Goal: Transaction & Acquisition: Purchase product/service

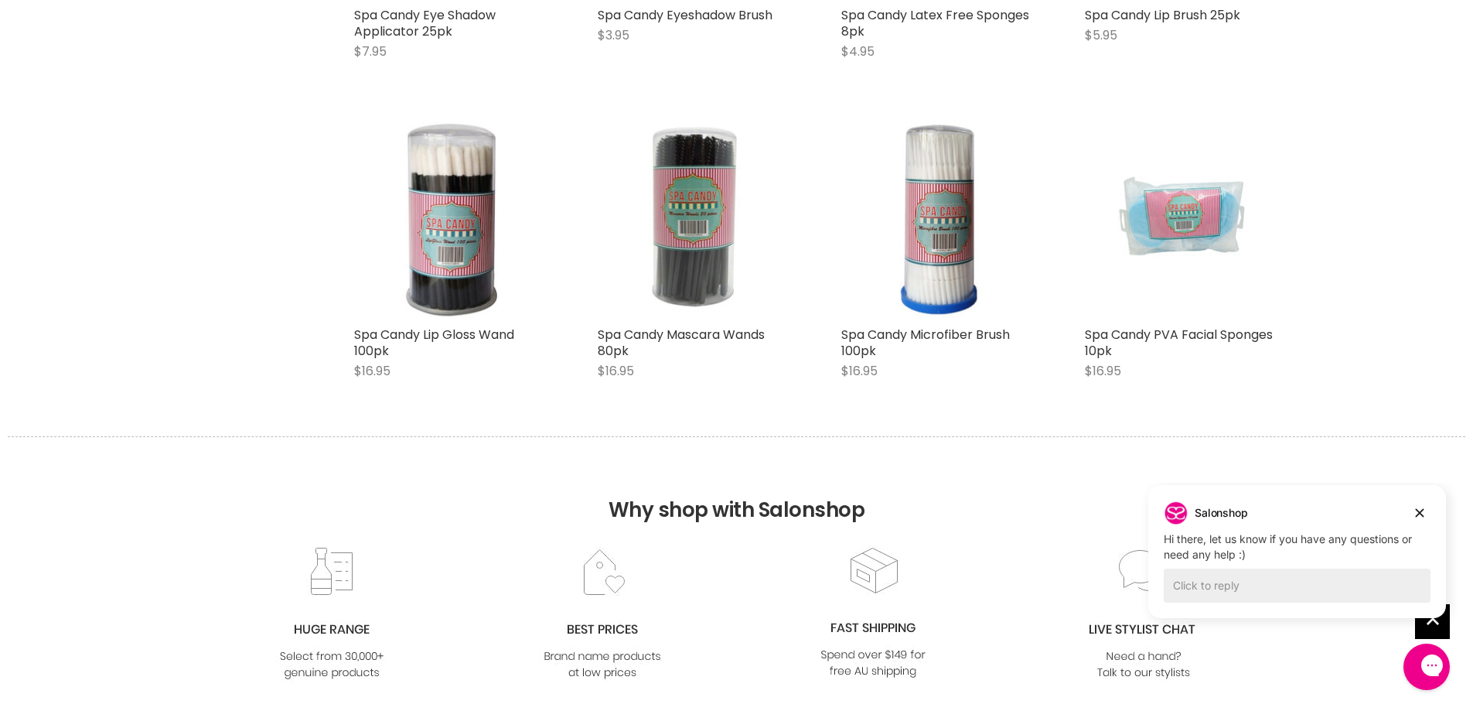
scroll to position [773, 0]
drag, startPoint x: 1420, startPoint y: 514, endPoint x: 2556, endPoint y: 992, distance: 1233.0
click at [1420, 514] on icon "Dismiss campaign" at bounding box center [1420, 513] width 9 height 9
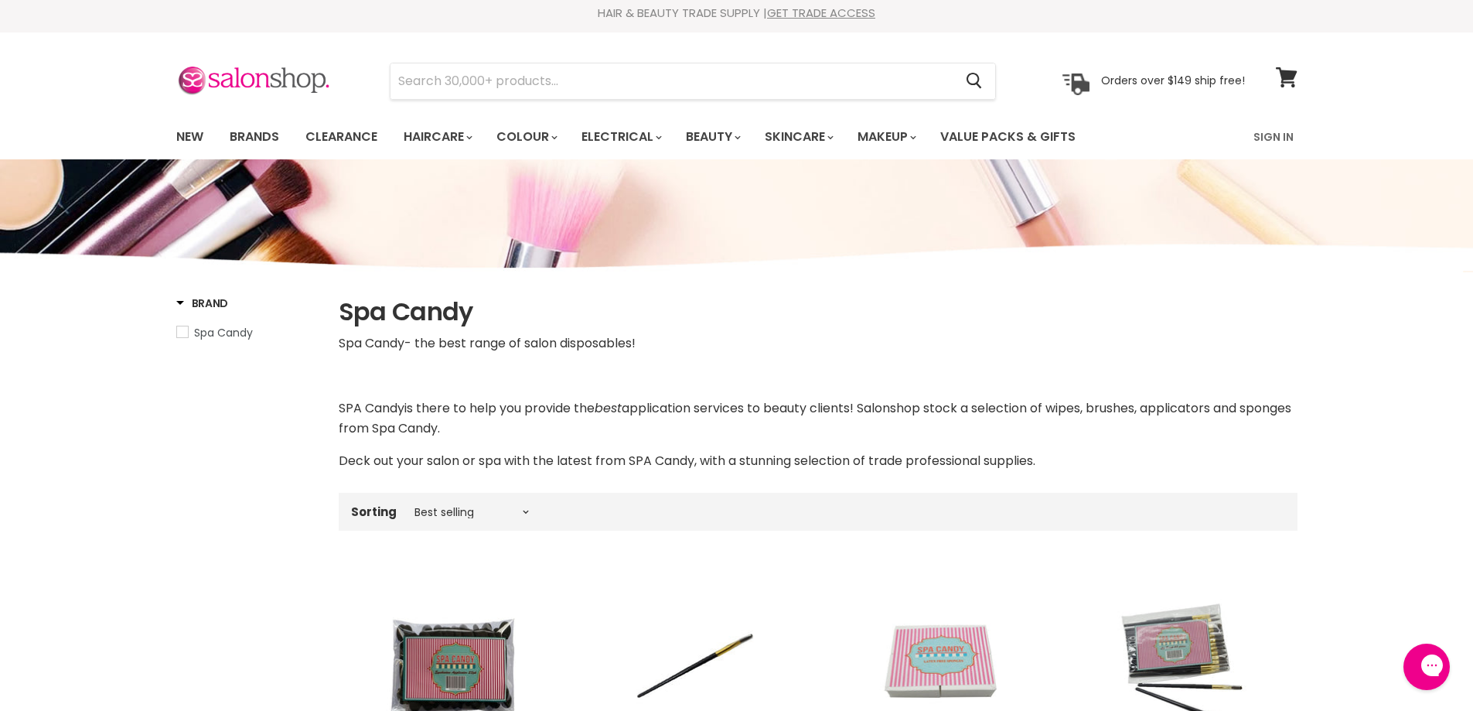
scroll to position [0, 0]
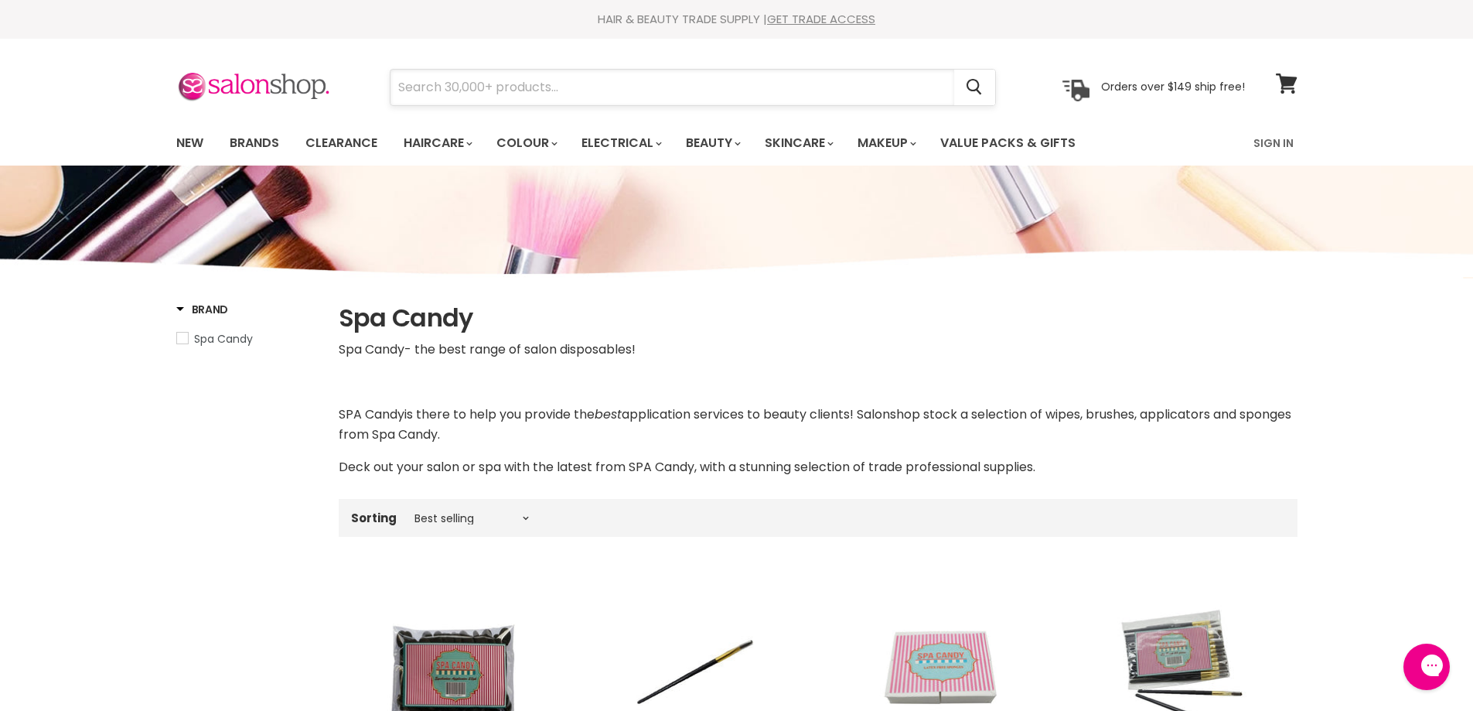
click at [705, 88] on input "Search" at bounding box center [673, 88] width 564 height 36
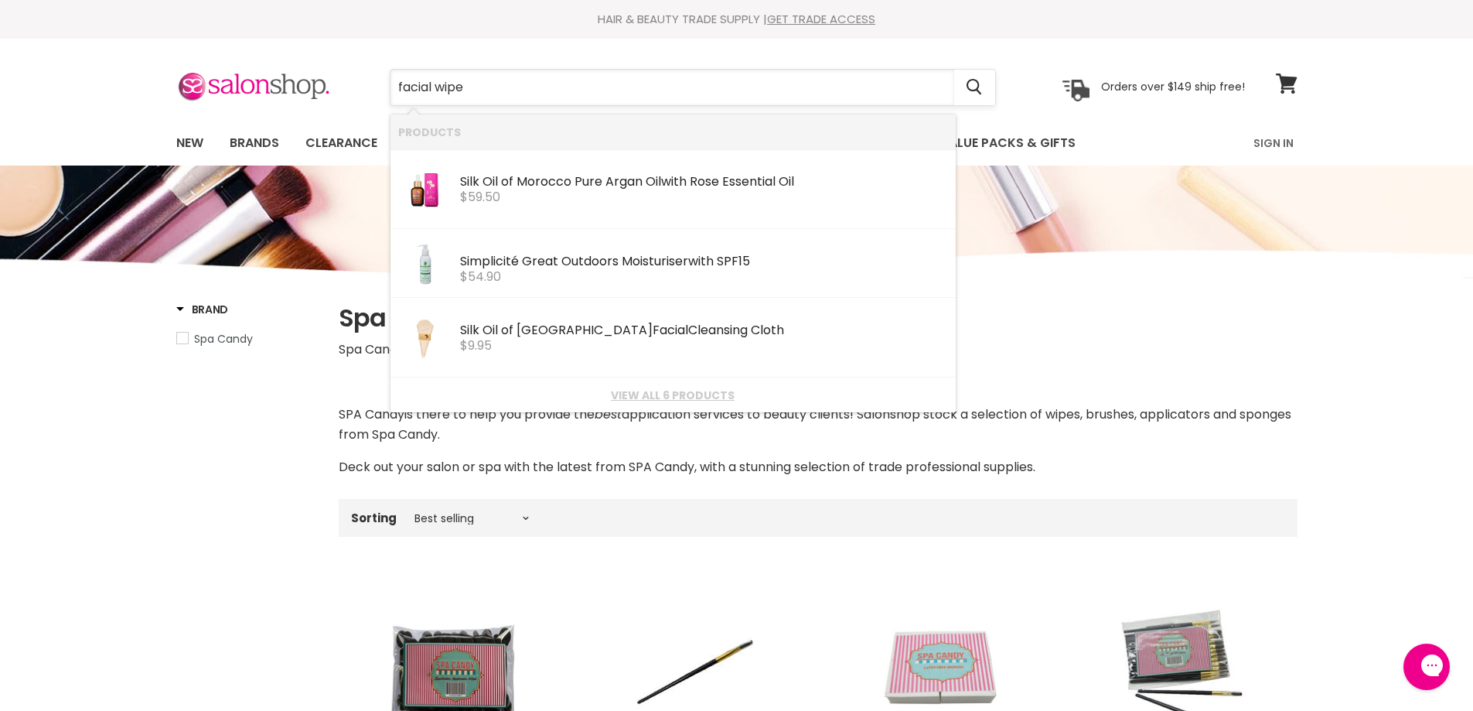
type input "facial wipes"
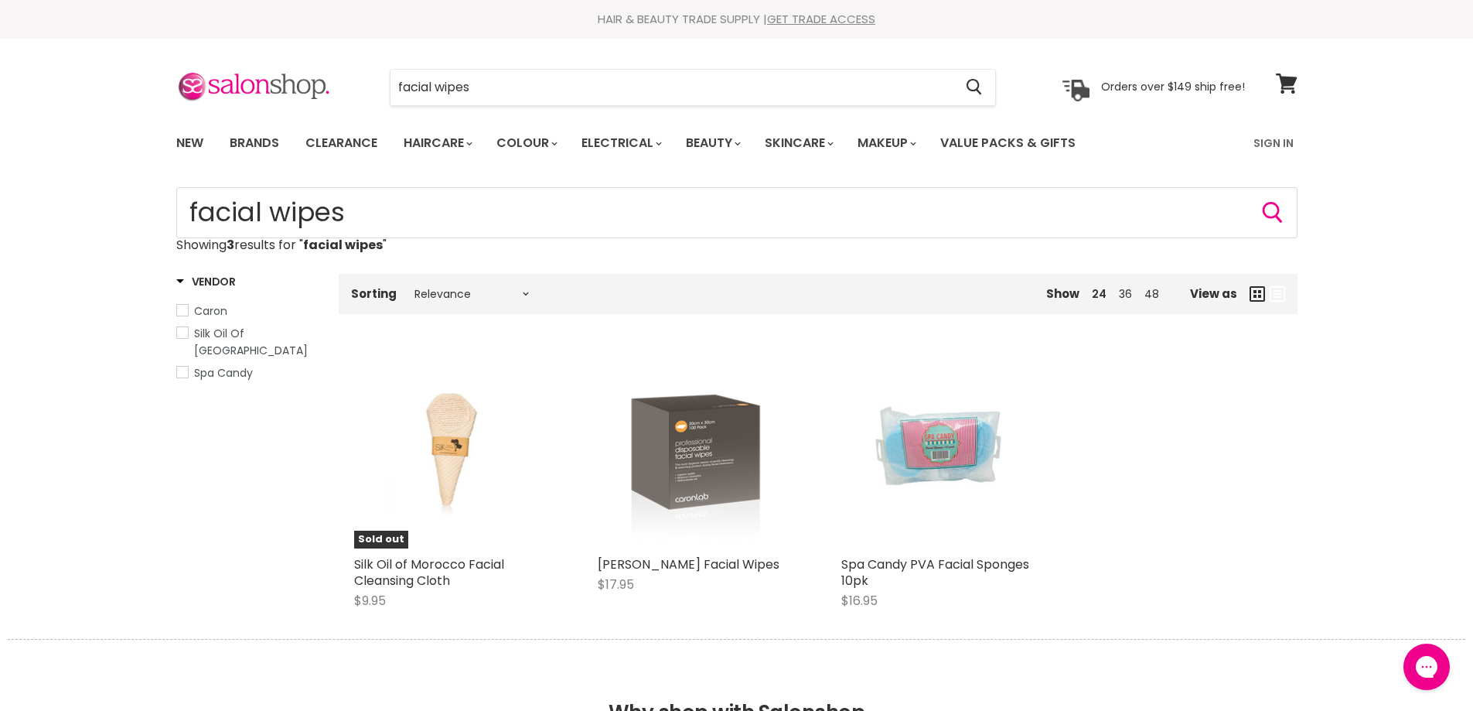
click at [1106, 602] on div "Sold out Silk Oil of Morocco Facial Cleansing Cloth $9.95 Silk Oil of Morocco Q…" at bounding box center [818, 487] width 959 height 303
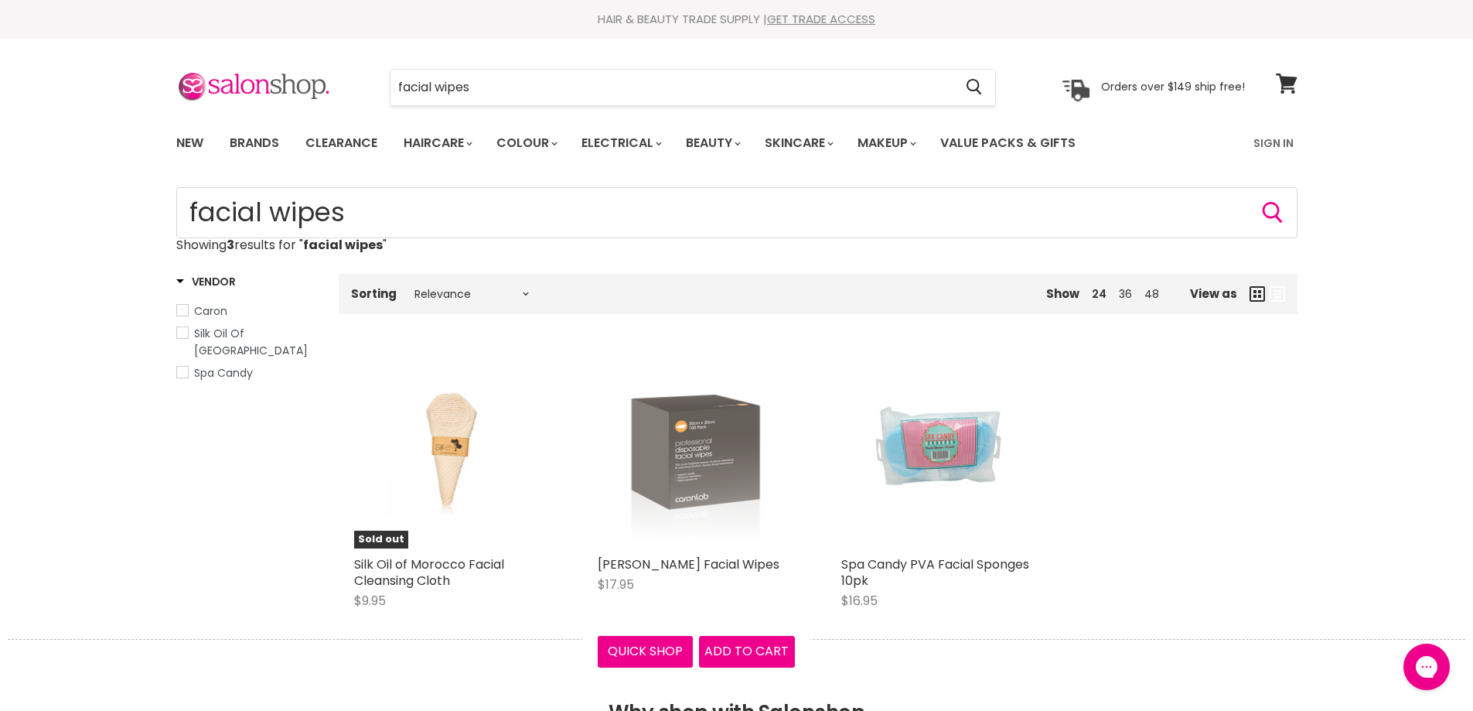
click at [705, 461] on img "Main content" at bounding box center [696, 449] width 197 height 197
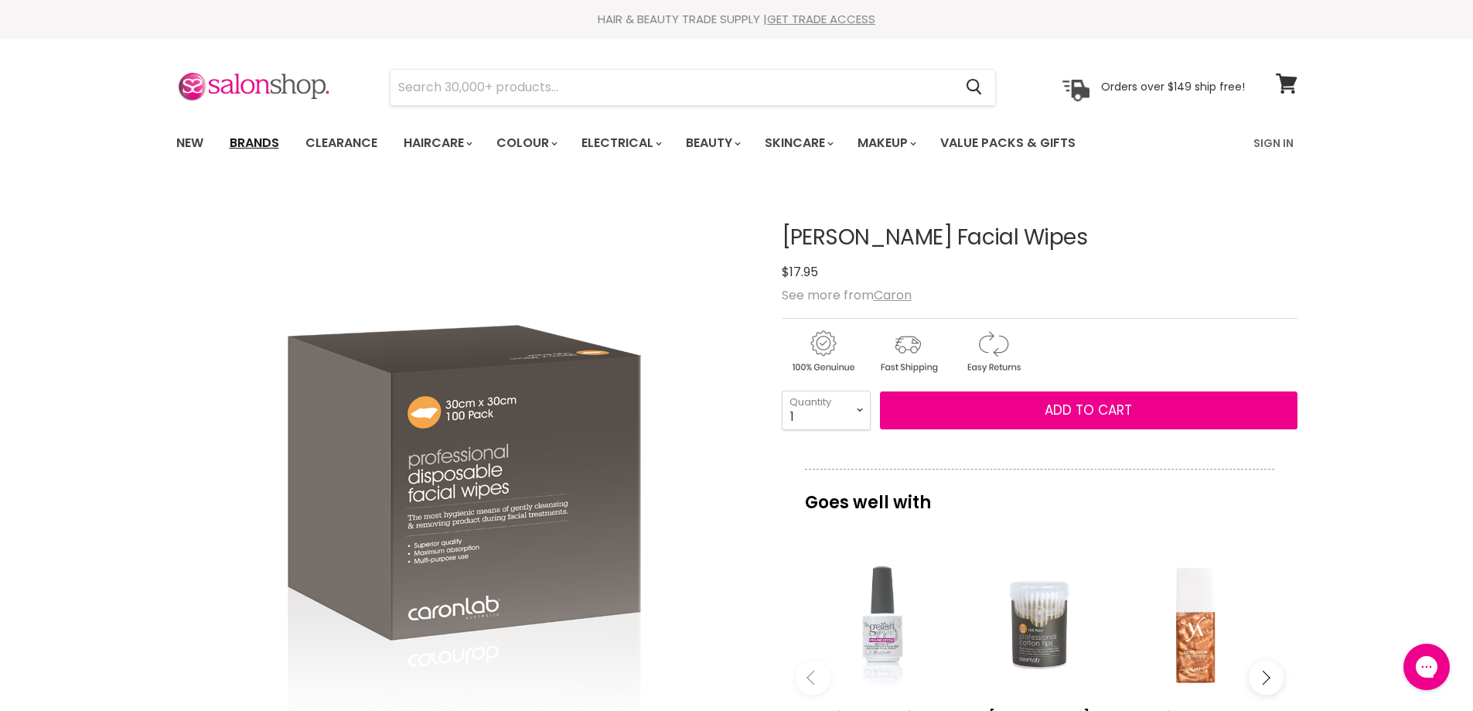
click at [257, 138] on link "Brands" at bounding box center [254, 143] width 73 height 32
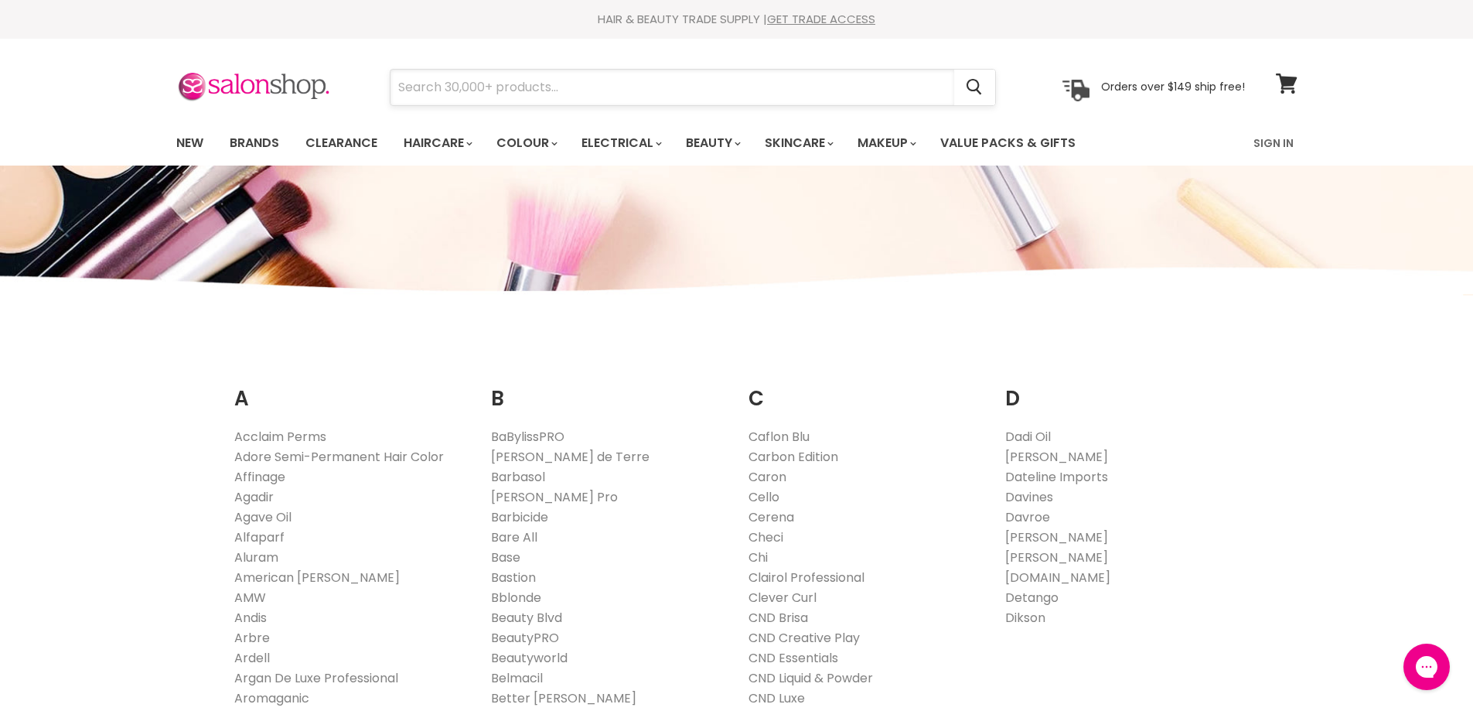
click at [630, 85] on input "Search" at bounding box center [673, 88] width 564 height 36
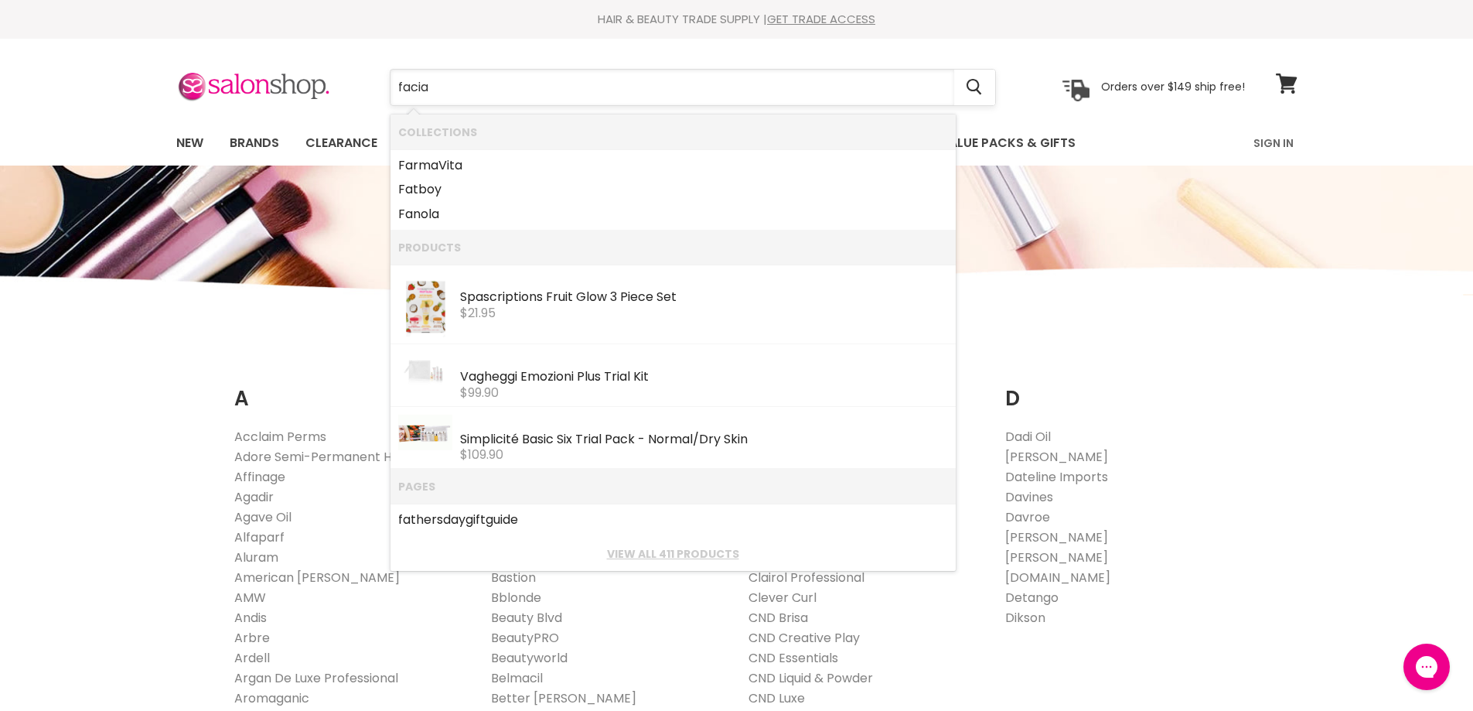
type input "facial"
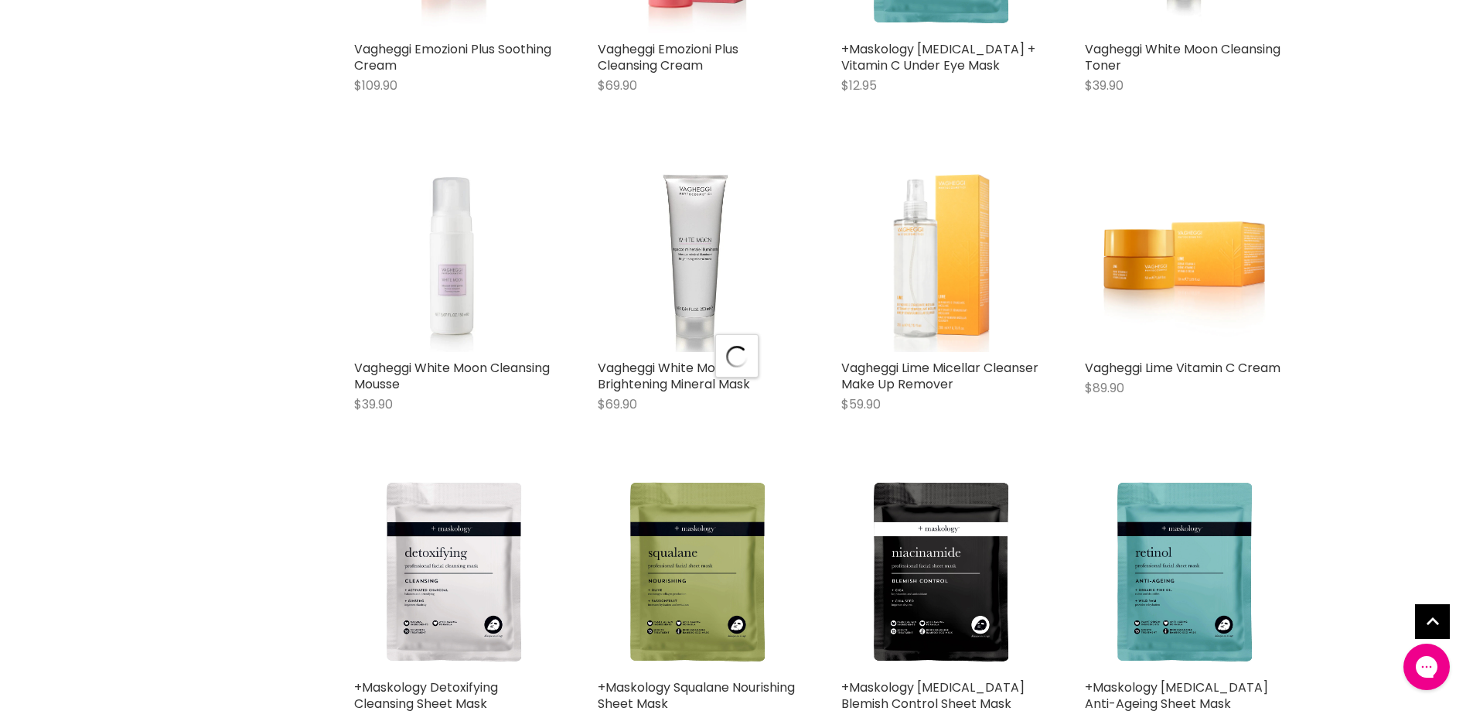
scroll to position [1702, 0]
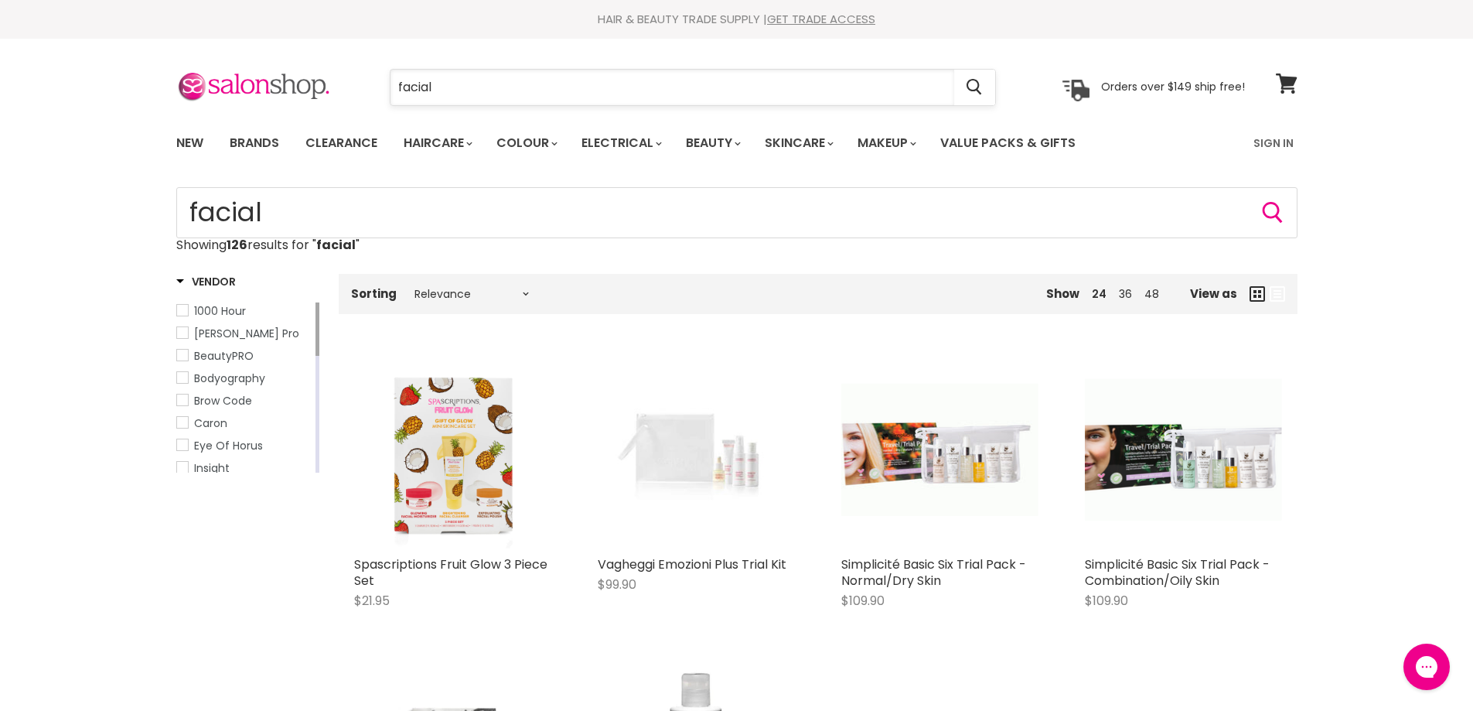
click at [589, 91] on input "facial" at bounding box center [673, 88] width 564 height 36
type input "facial wipes"
